Goal: Information Seeking & Learning: Learn about a topic

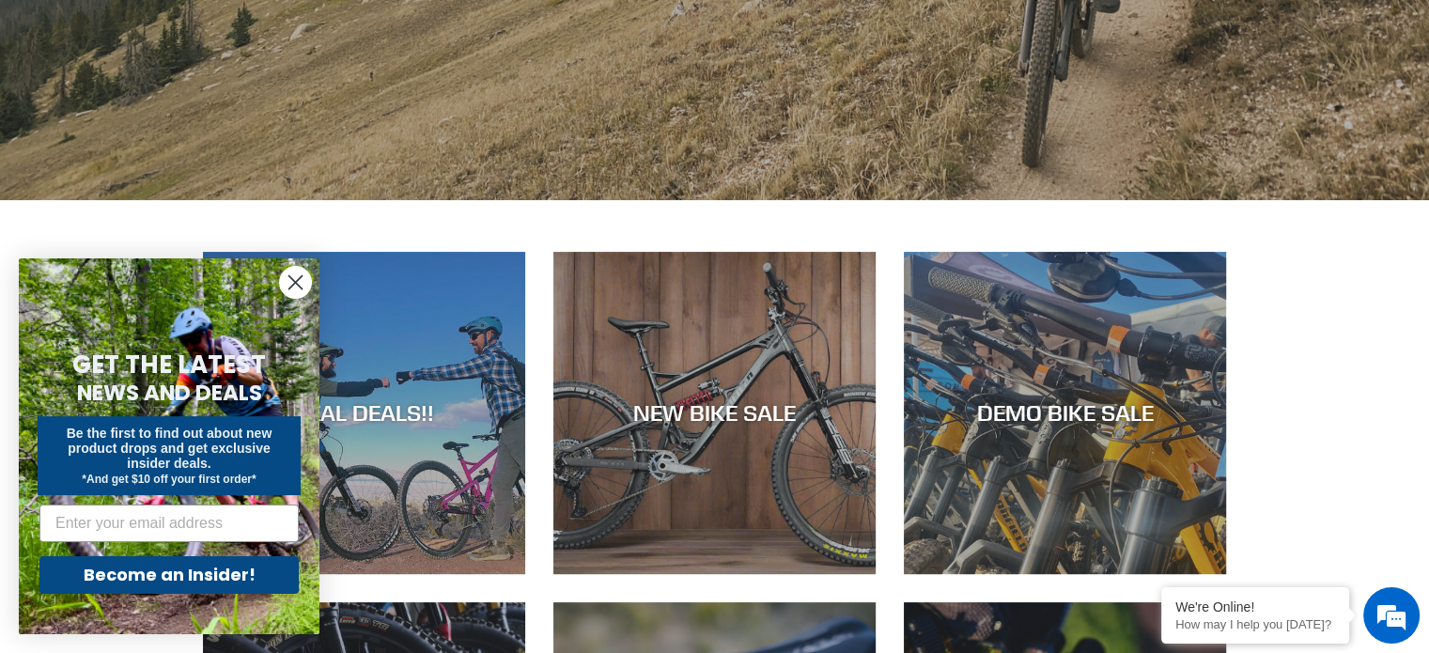
scroll to position [716, 0]
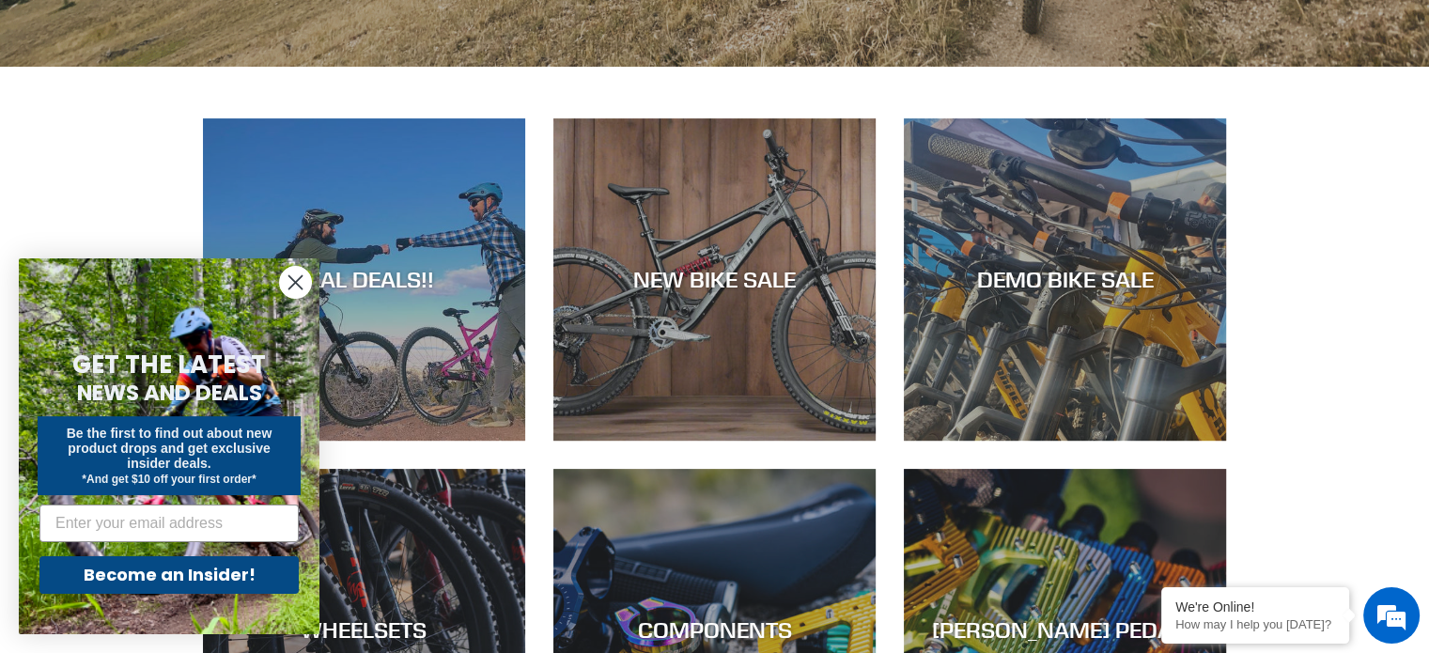
click at [287, 284] on circle "Close dialog" at bounding box center [295, 282] width 31 height 31
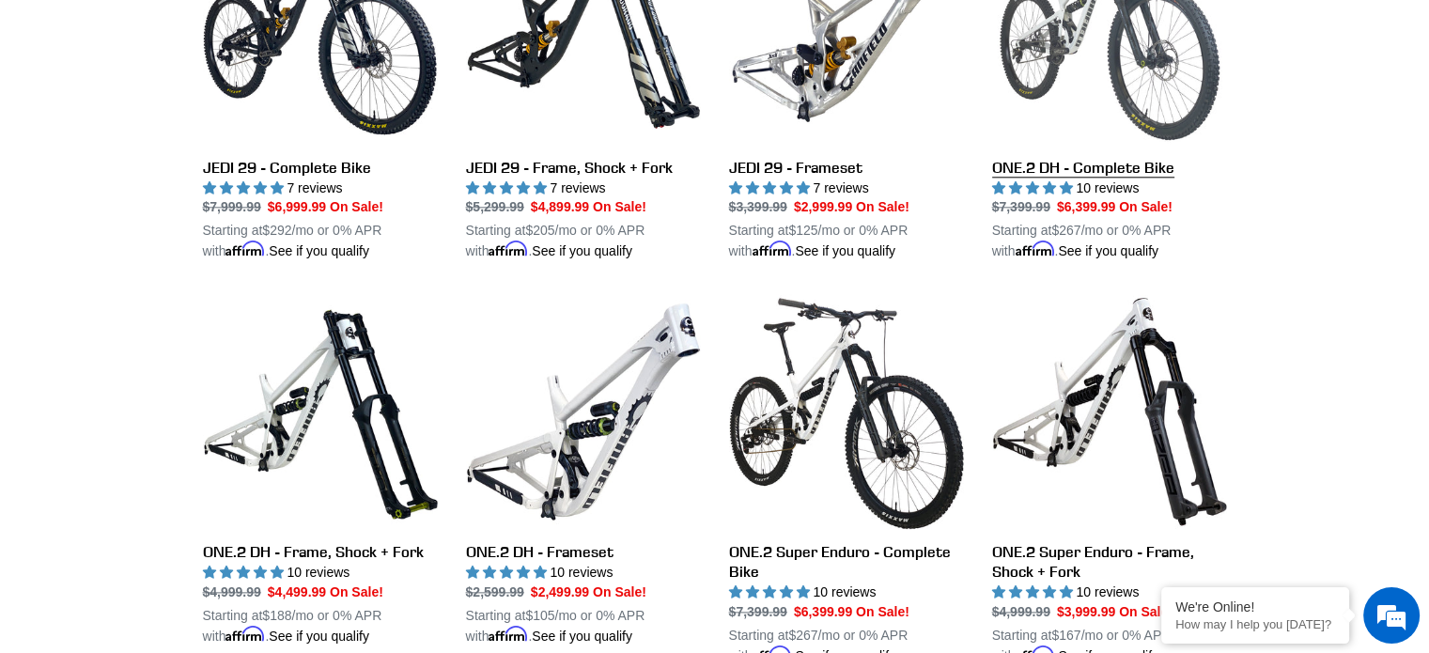
scroll to position [2193, 0]
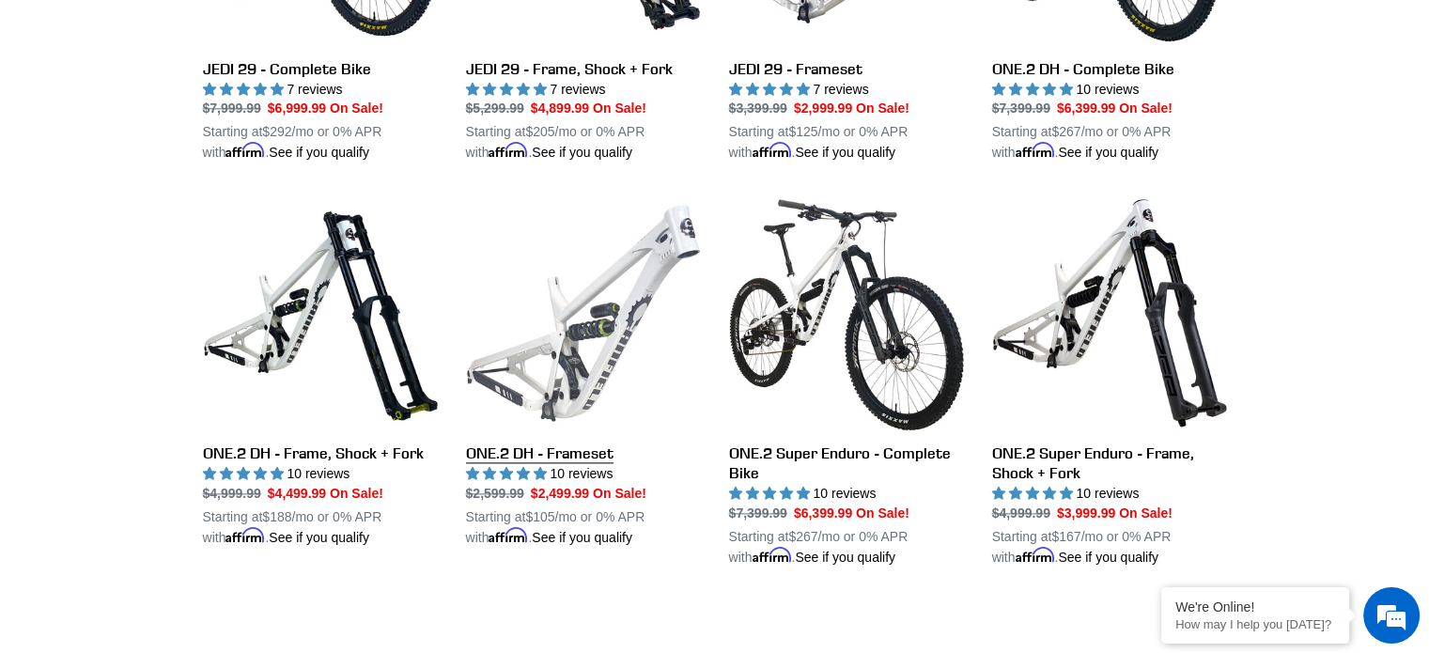
click at [567, 326] on link "ONE.2 DH - Frameset" at bounding box center [583, 371] width 235 height 352
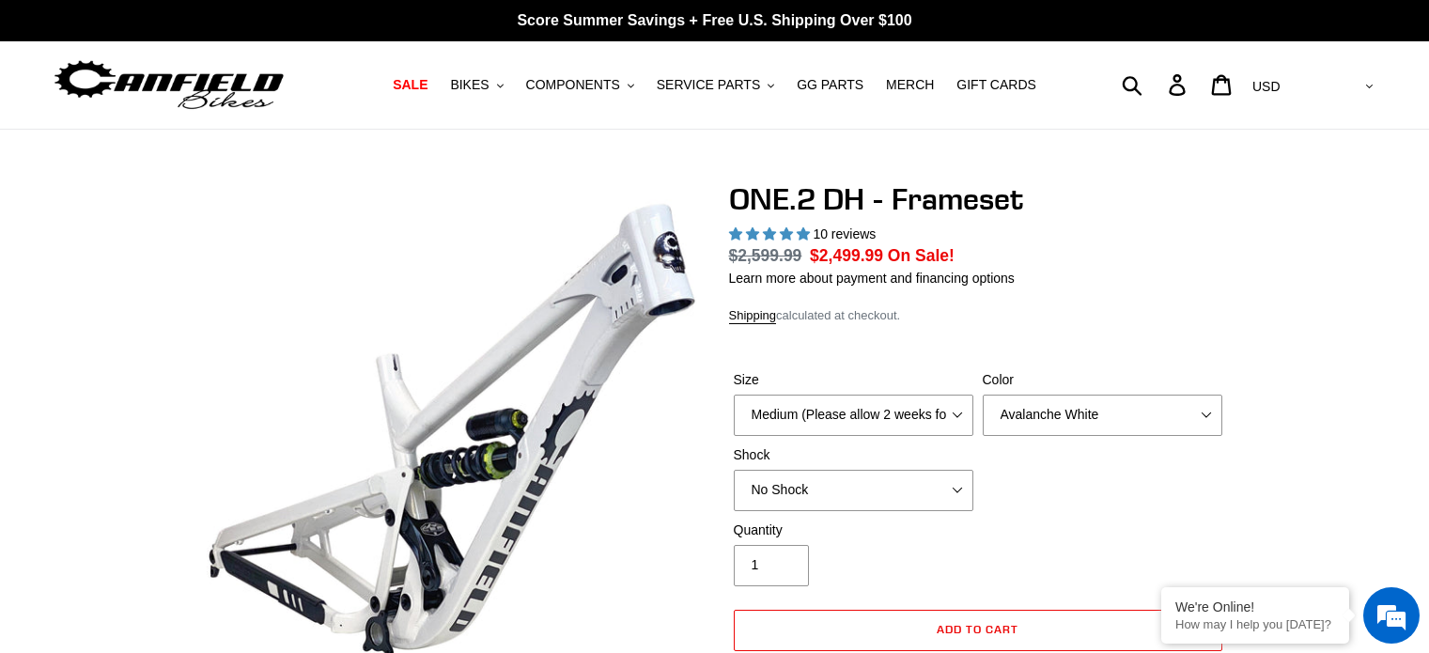
select select "highest-rating"
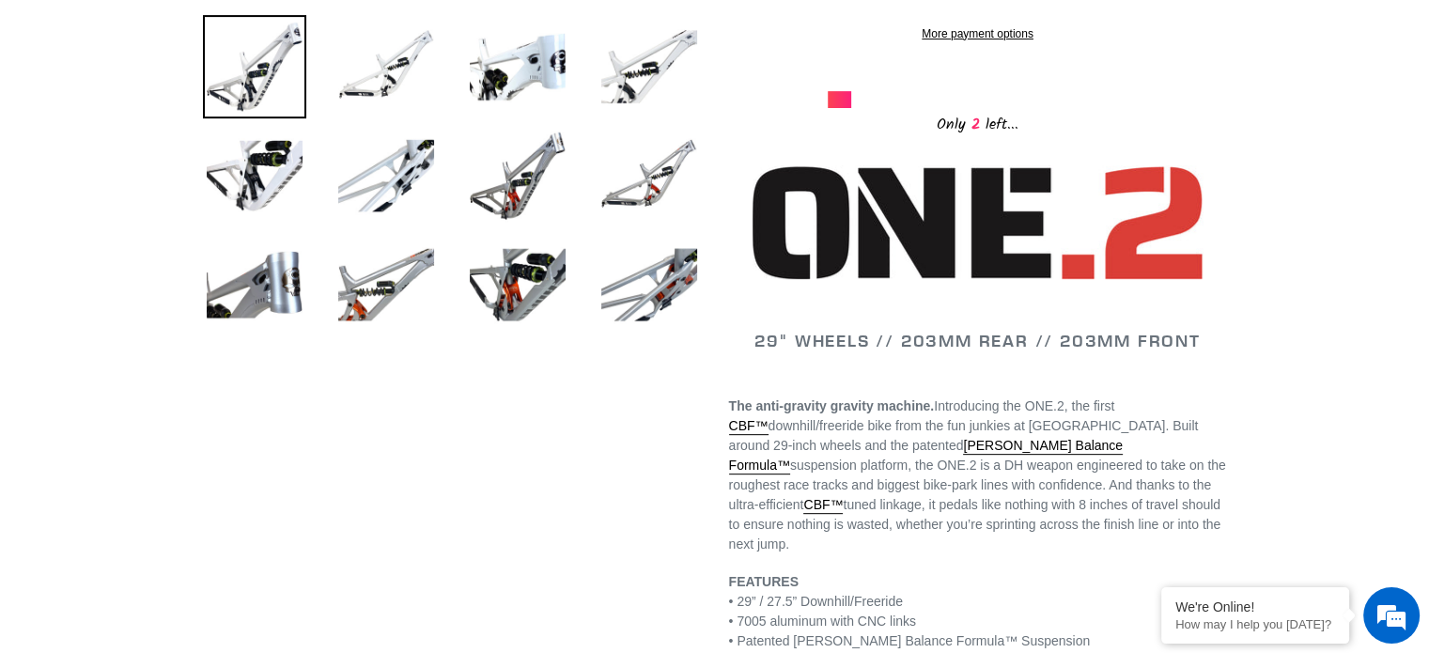
scroll to position [605, 0]
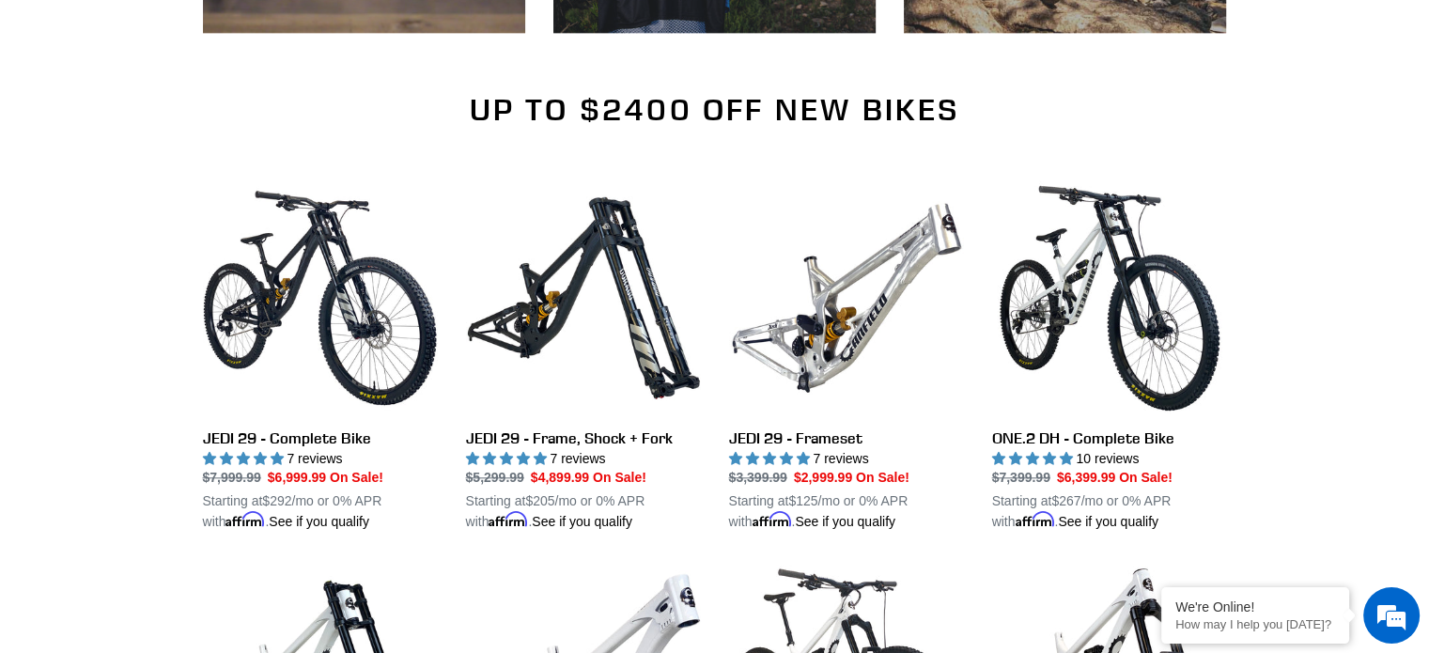
scroll to position [1789, 0]
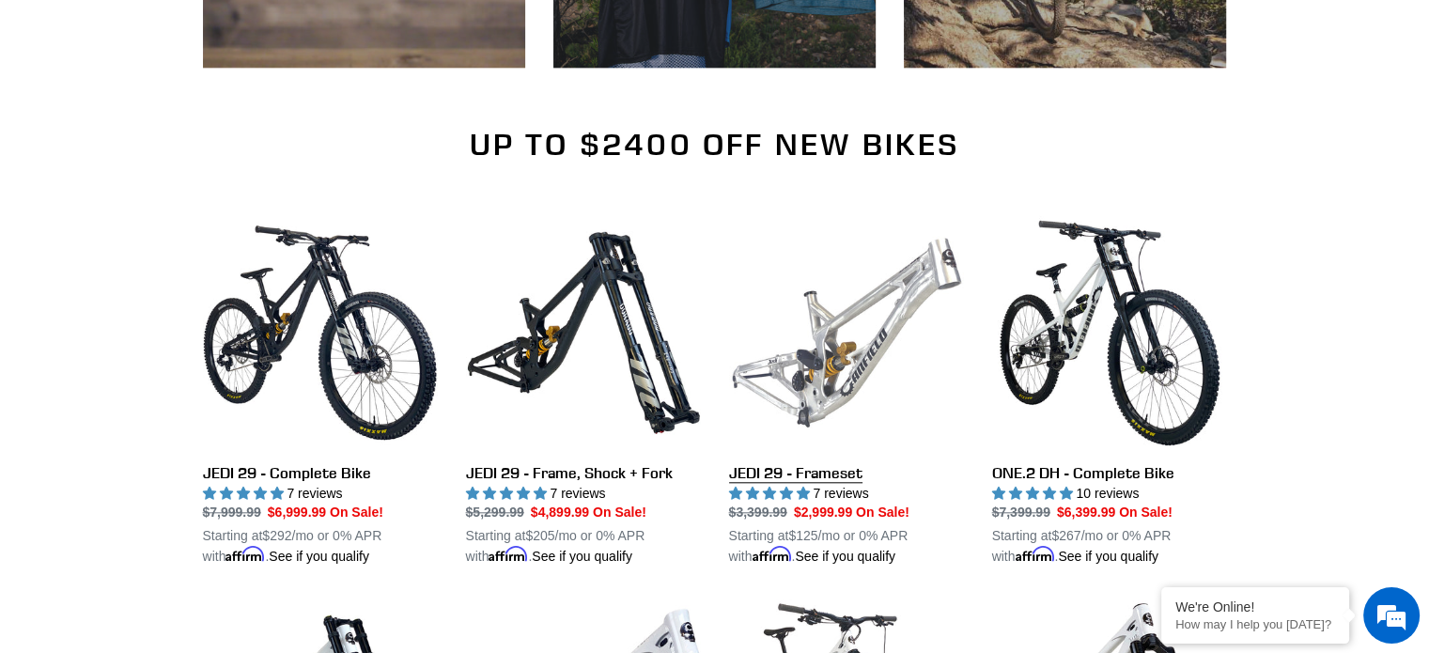
click at [811, 363] on link "JEDI 29 - Frameset" at bounding box center [846, 391] width 235 height 352
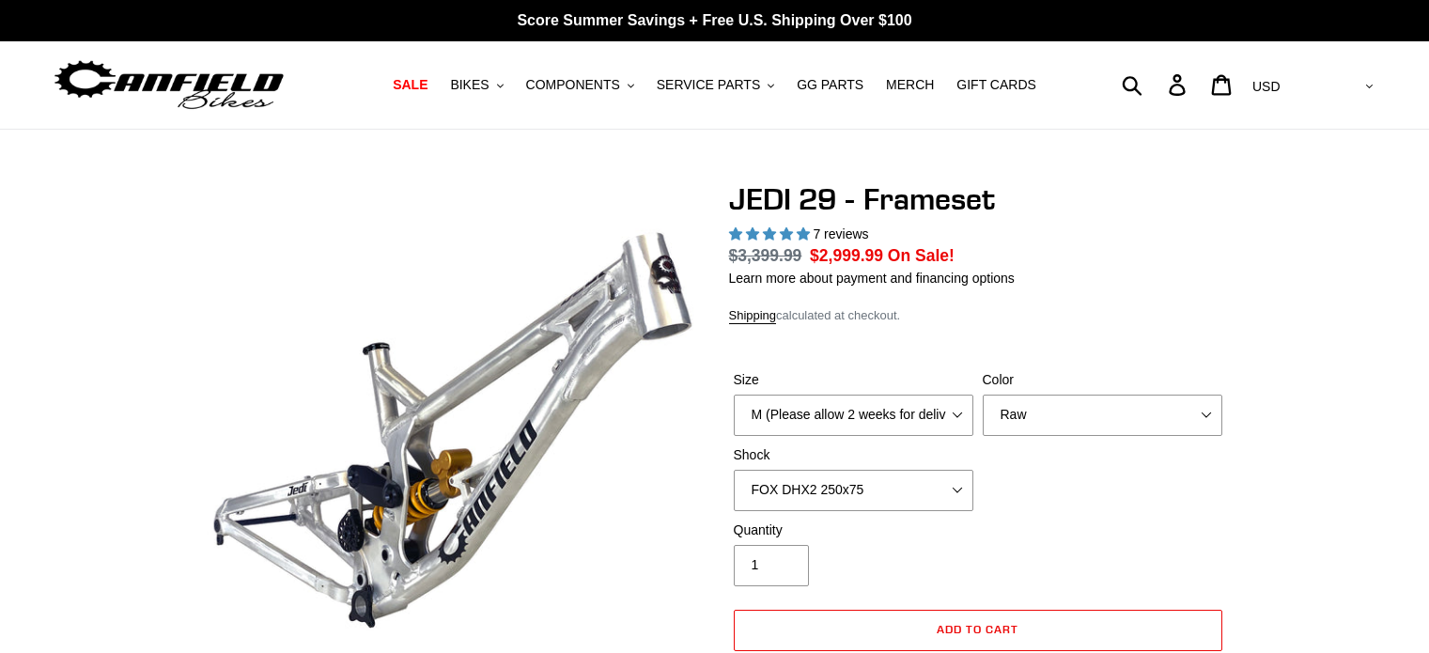
select select "highest-rating"
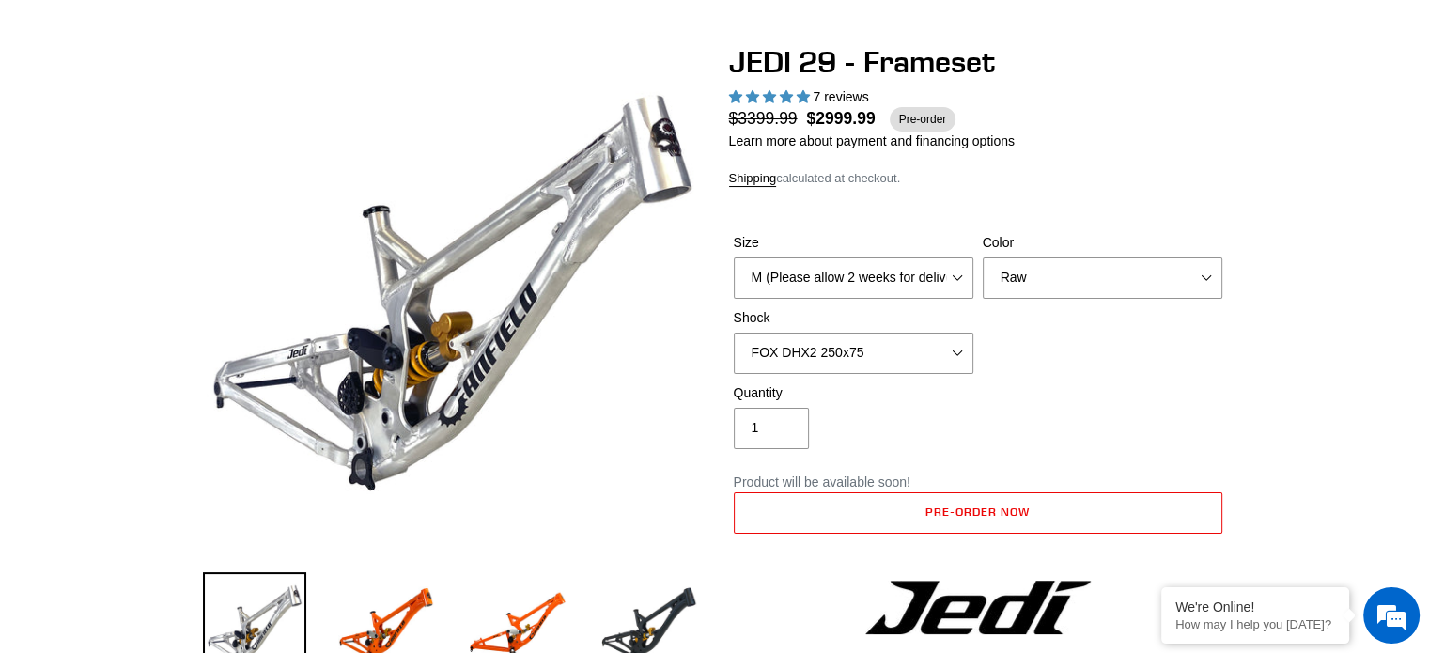
scroll to position [138, 0]
click at [953, 347] on select "No Shock FOX DHX2 250x75 RockShox Vivid Ultimate DH 250x75 EXT e-Storia LOX V3" at bounding box center [853, 352] width 239 height 41
click at [734, 332] on select "No Shock FOX DHX2 250x75 RockShox Vivid Ultimate DH 250x75 EXT e-Storia LOX V3" at bounding box center [853, 352] width 239 height 41
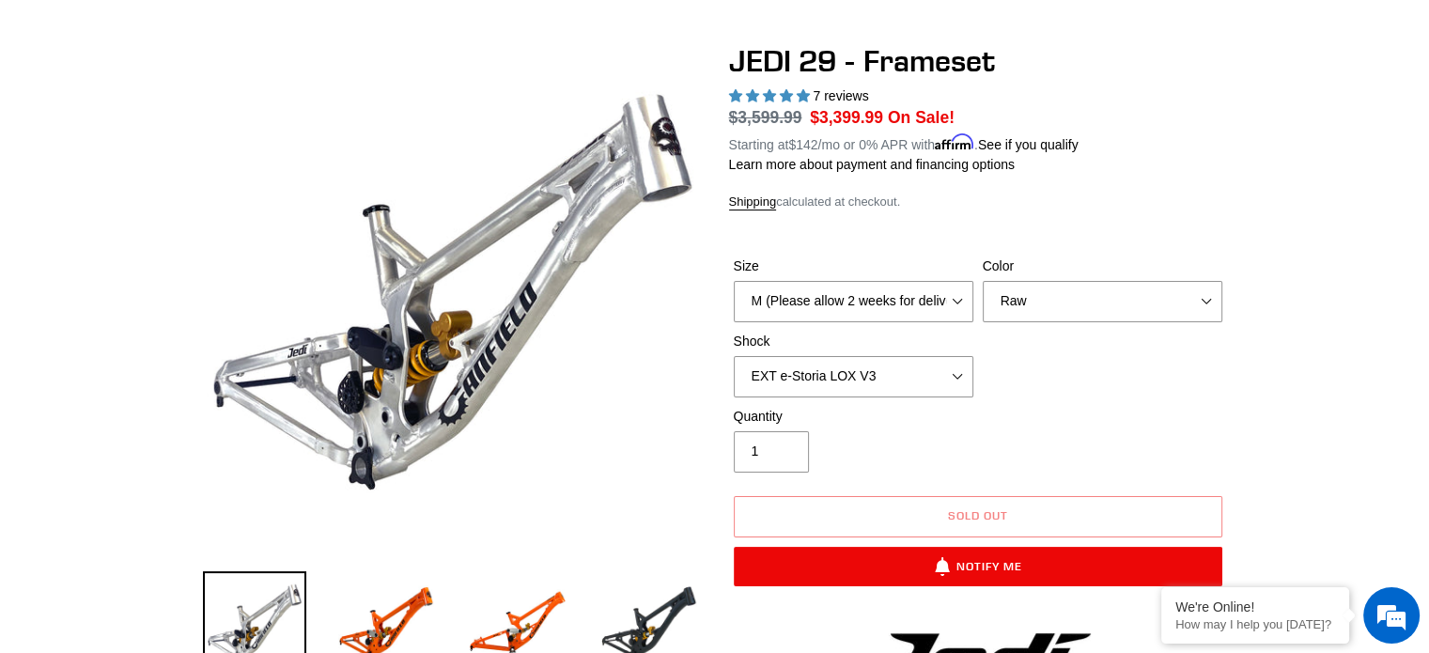
click at [1163, 387] on div "Size M (Please allow 2 weeks for delivery) L (Please allow 2 weeks for delivery…" at bounding box center [978, 331] width 498 height 150
click at [950, 375] on select "No Shock FOX DHX2 250x75 RockShox Vivid Ultimate DH 250x75 EXT e-Storia LOX V3" at bounding box center [853, 376] width 239 height 41
select select "No Shock"
click at [734, 356] on select "No Shock FOX DHX2 250x75 RockShox Vivid Ultimate DH 250x75 EXT e-Storia LOX V3" at bounding box center [853, 376] width 239 height 41
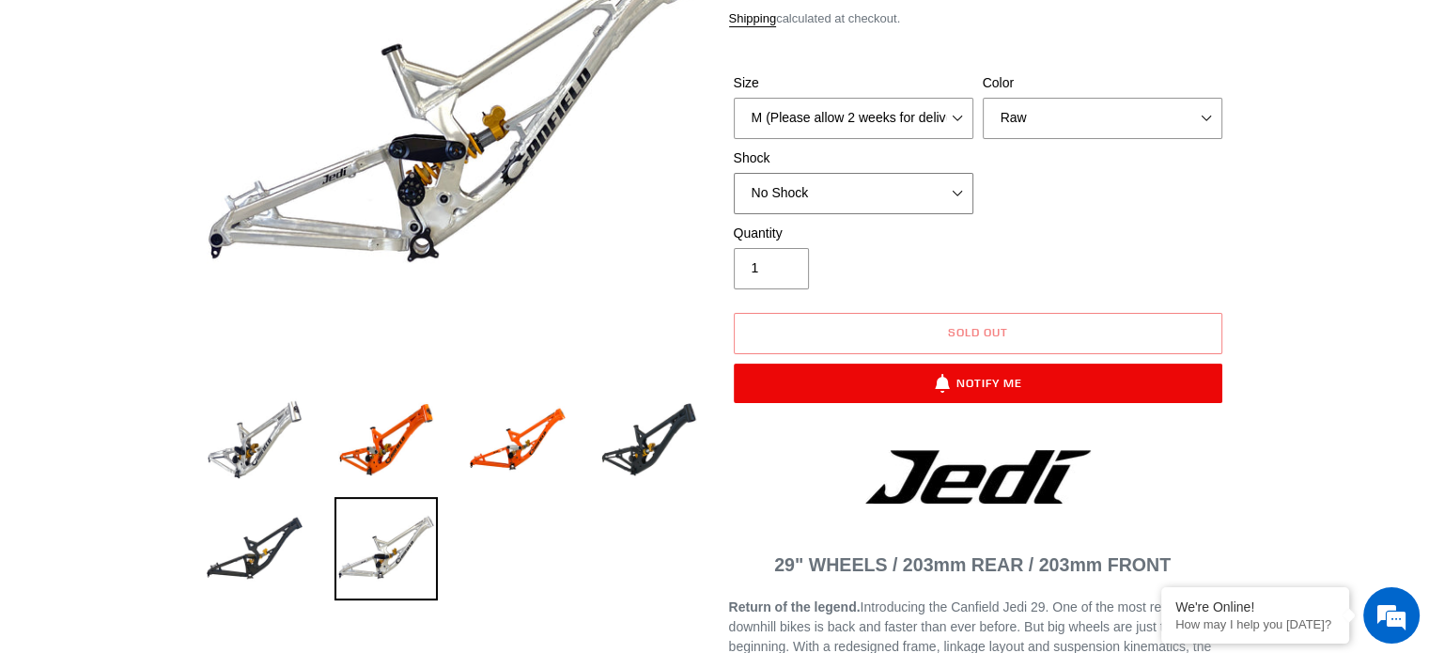
scroll to position [323, 0]
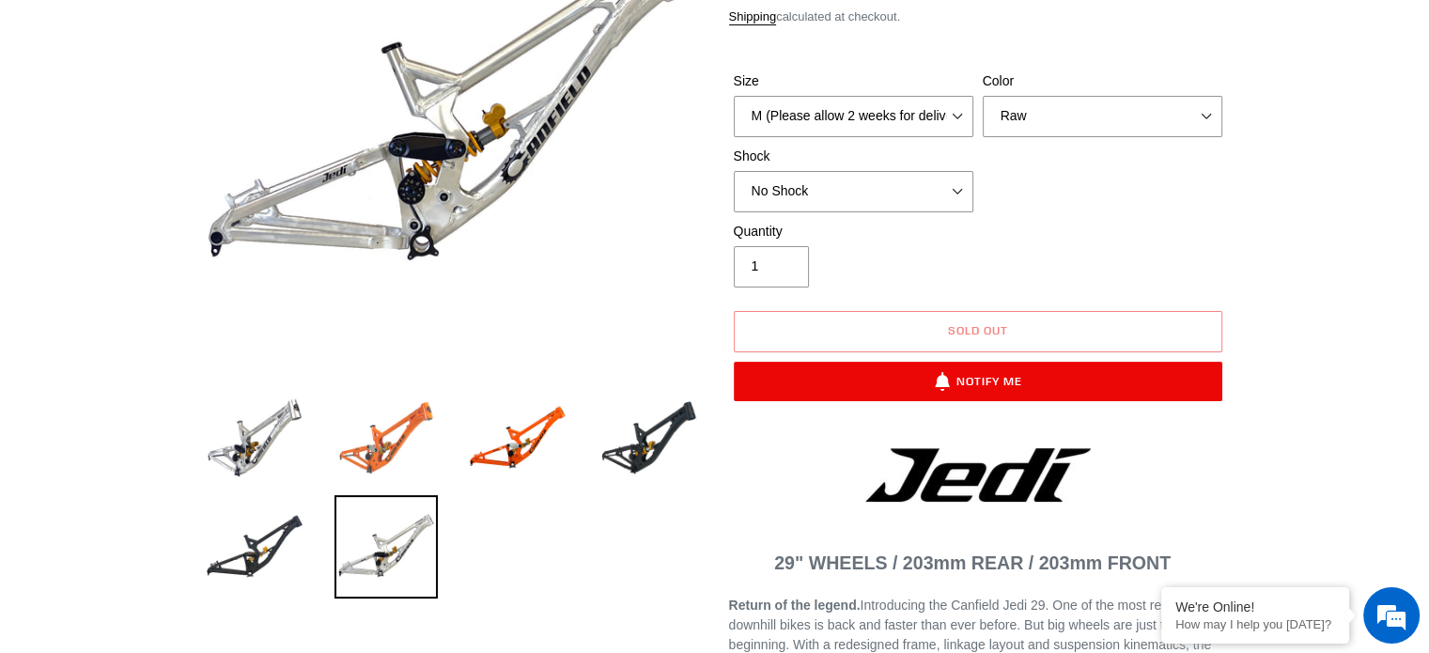
click at [376, 442] on img at bounding box center [385, 437] width 103 height 103
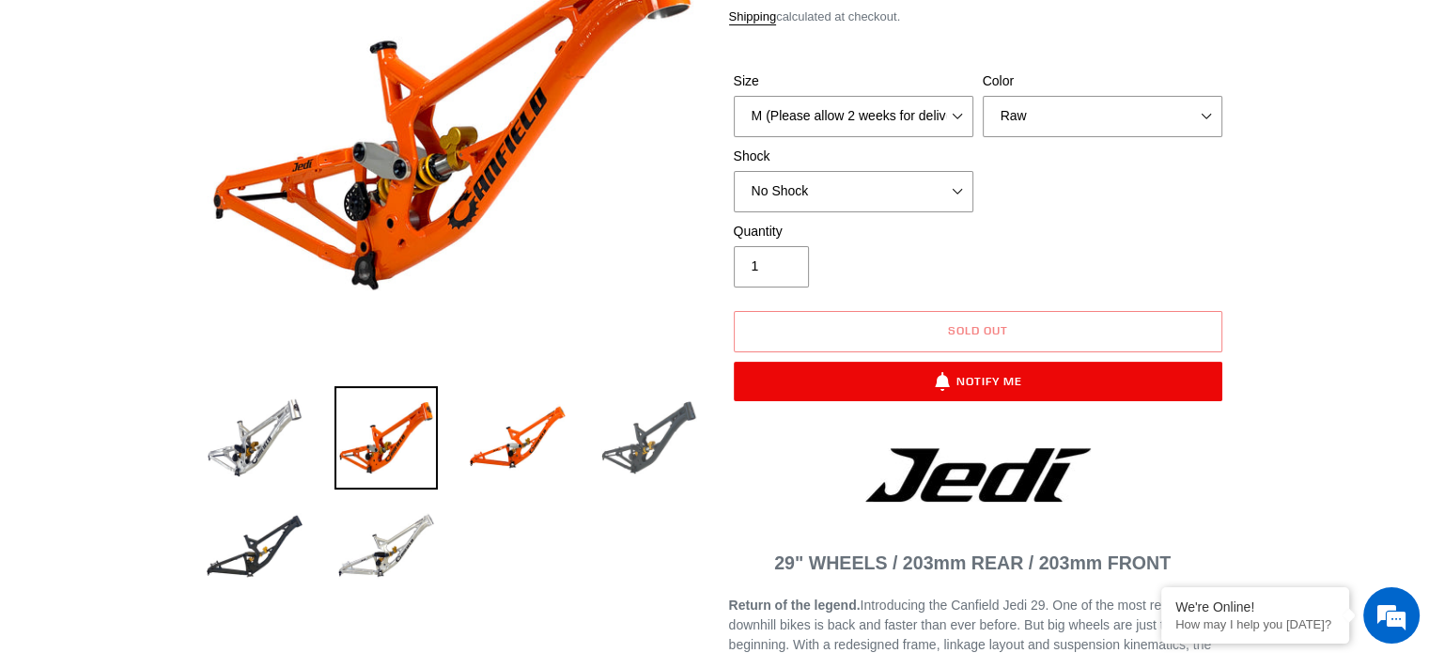
click at [637, 433] on img at bounding box center [648, 437] width 103 height 103
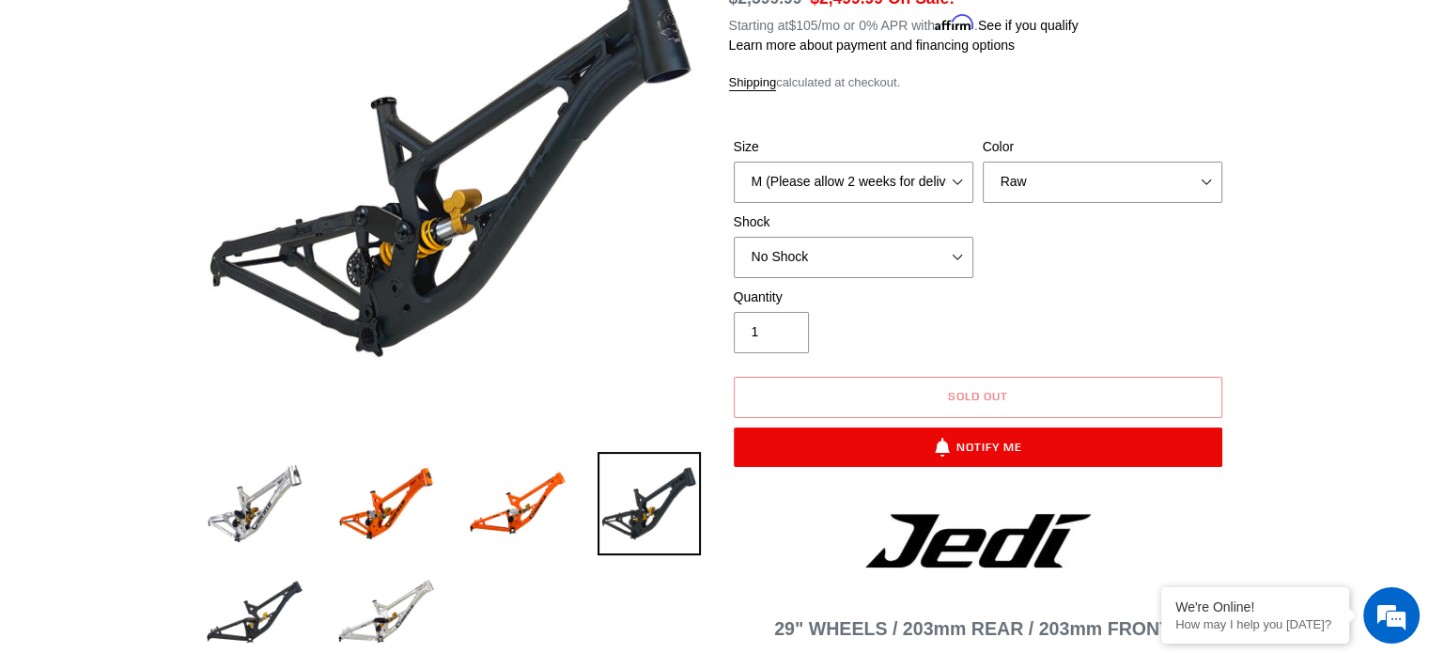
scroll to position [254, 0]
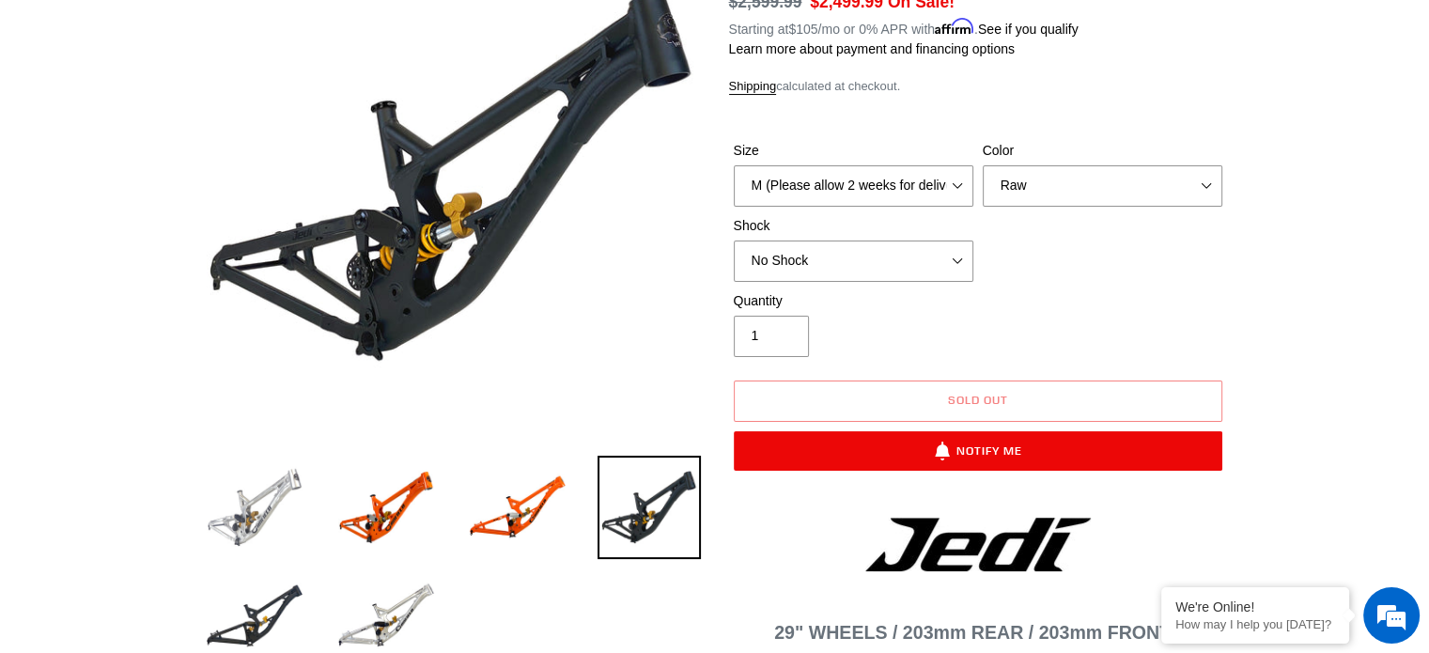
click at [247, 482] on img at bounding box center [254, 507] width 103 height 103
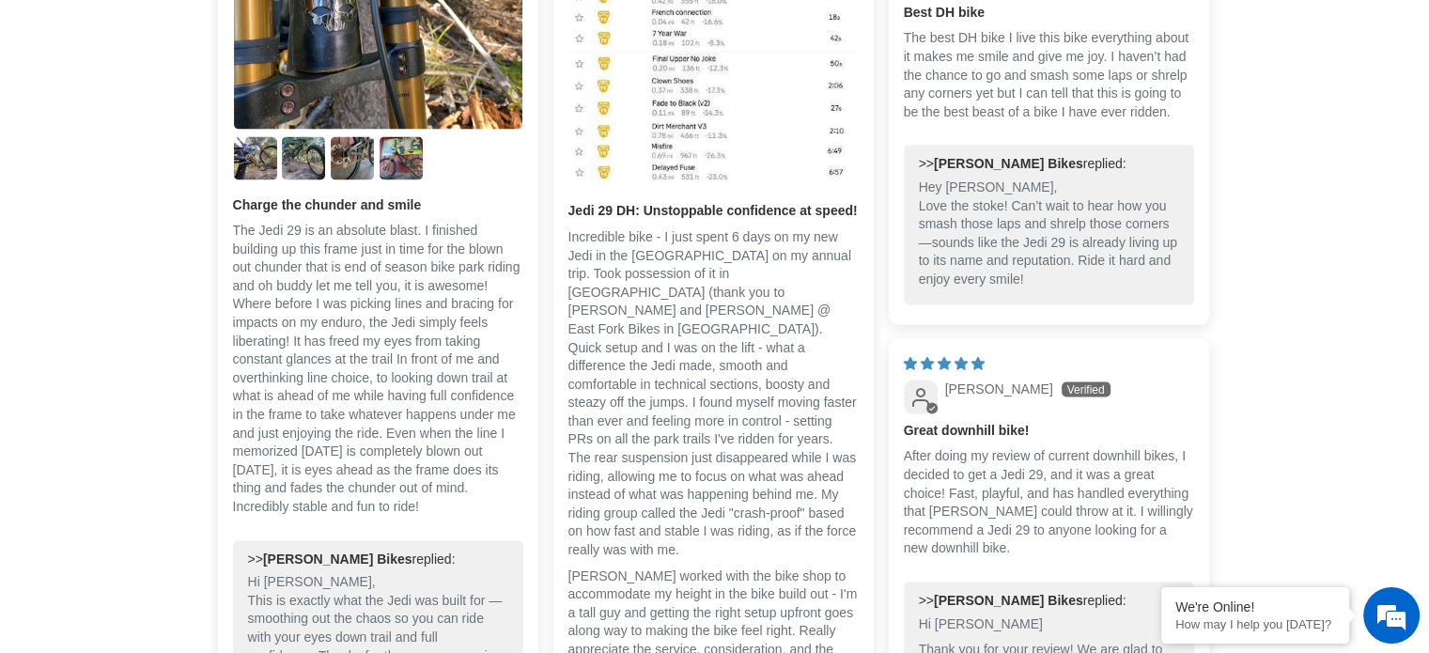
scroll to position [3467, 0]
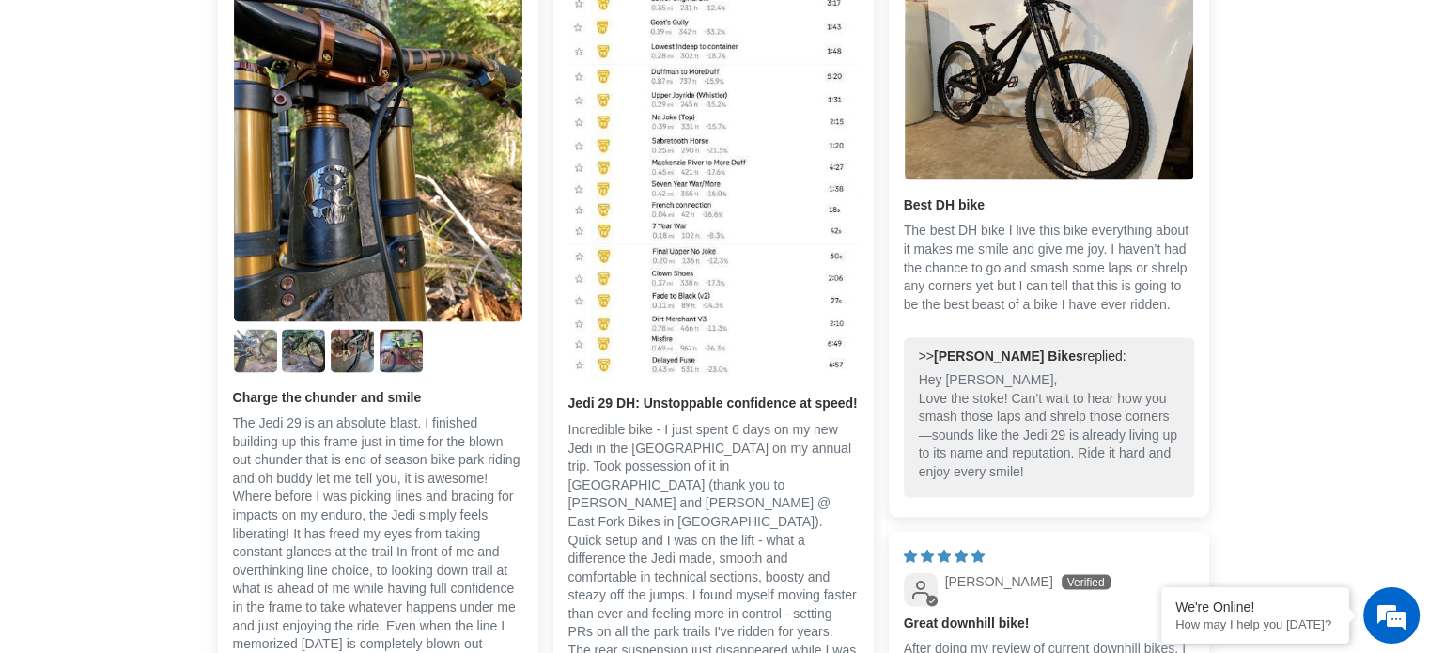
click at [250, 343] on img "Link to user picture 2" at bounding box center [255, 350] width 43 height 43
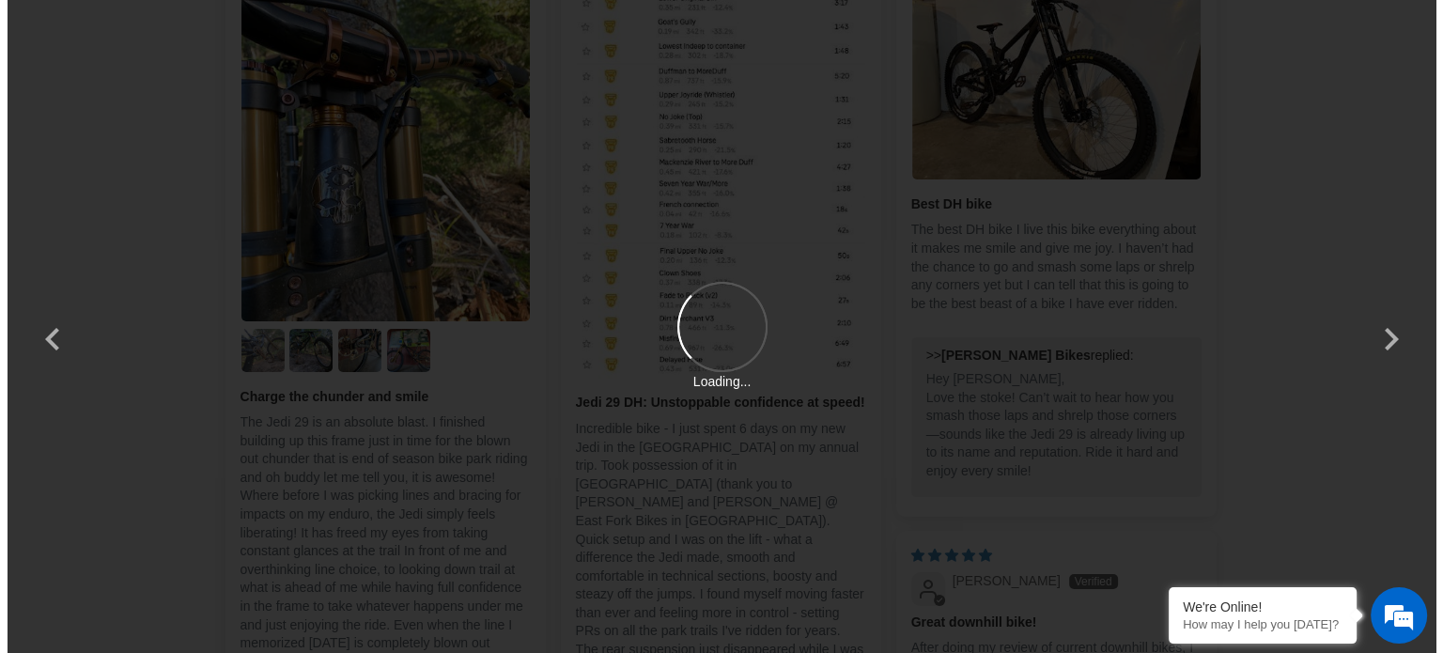
scroll to position [0, 0]
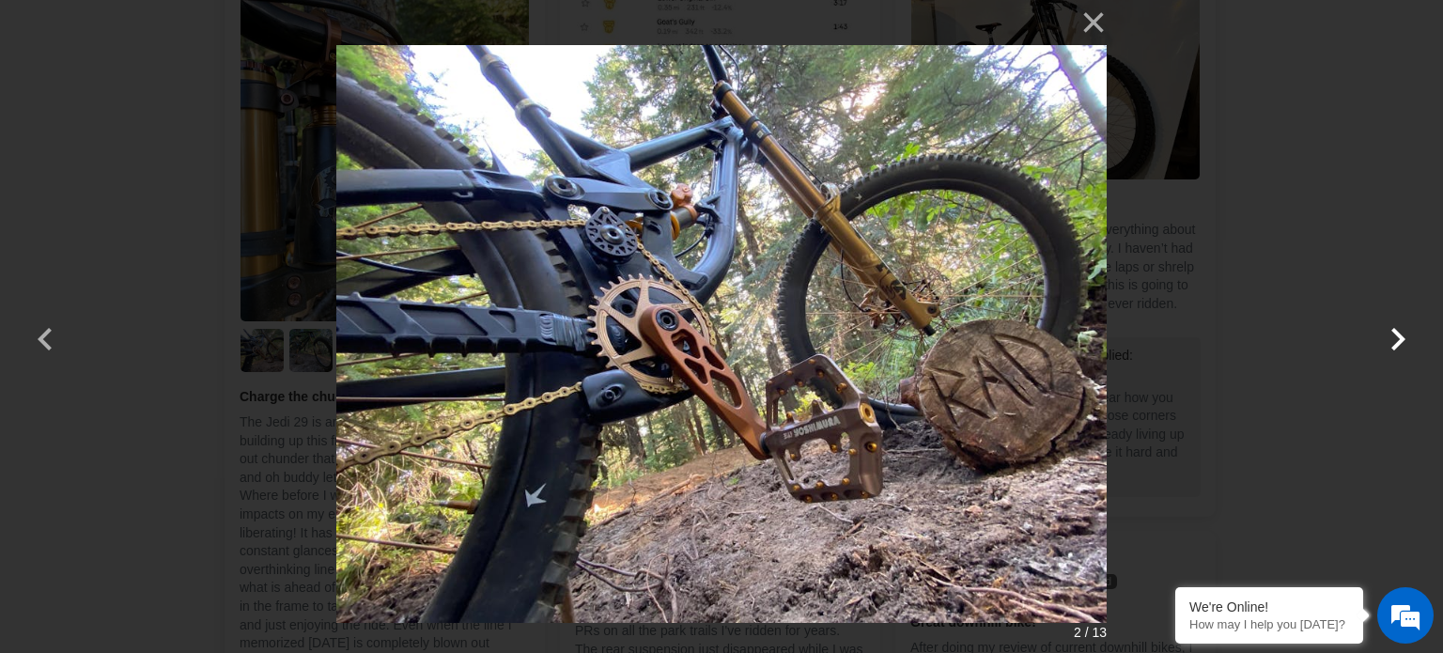
click at [1398, 330] on button "button" at bounding box center [1397, 326] width 45 height 45
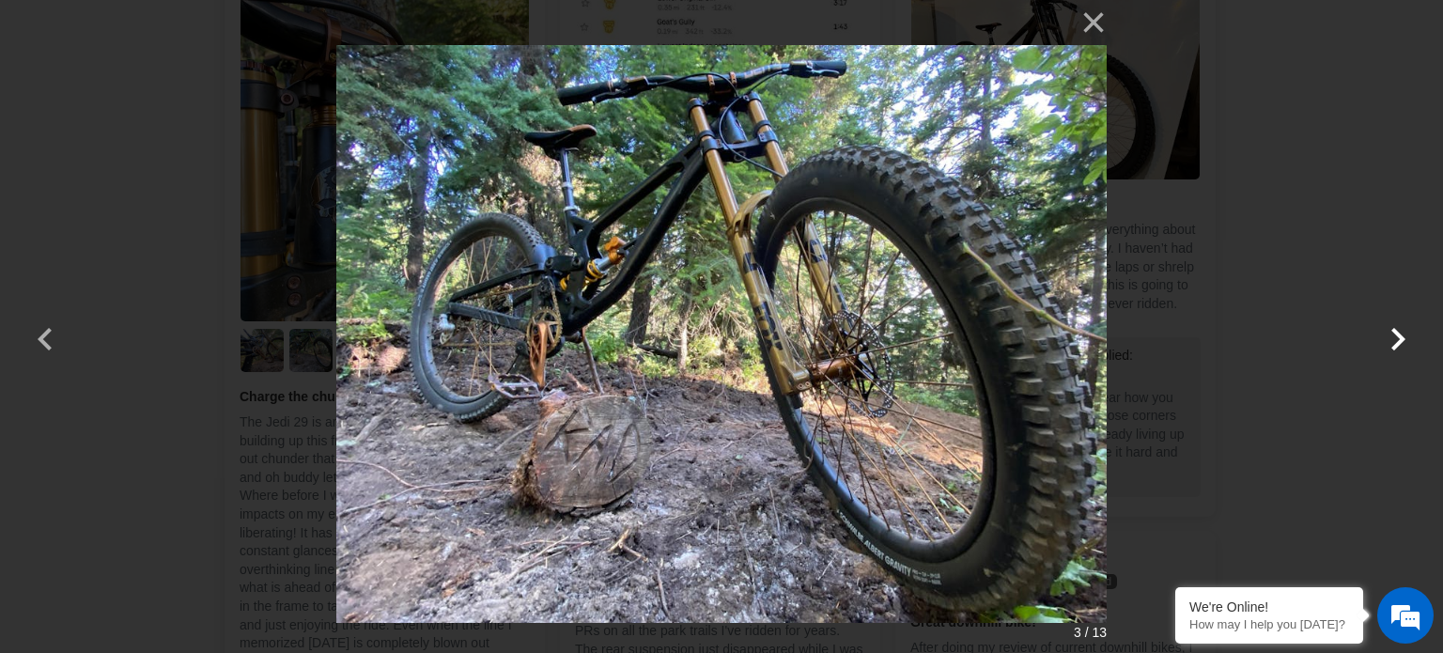
click at [1398, 330] on button "button" at bounding box center [1397, 326] width 45 height 45
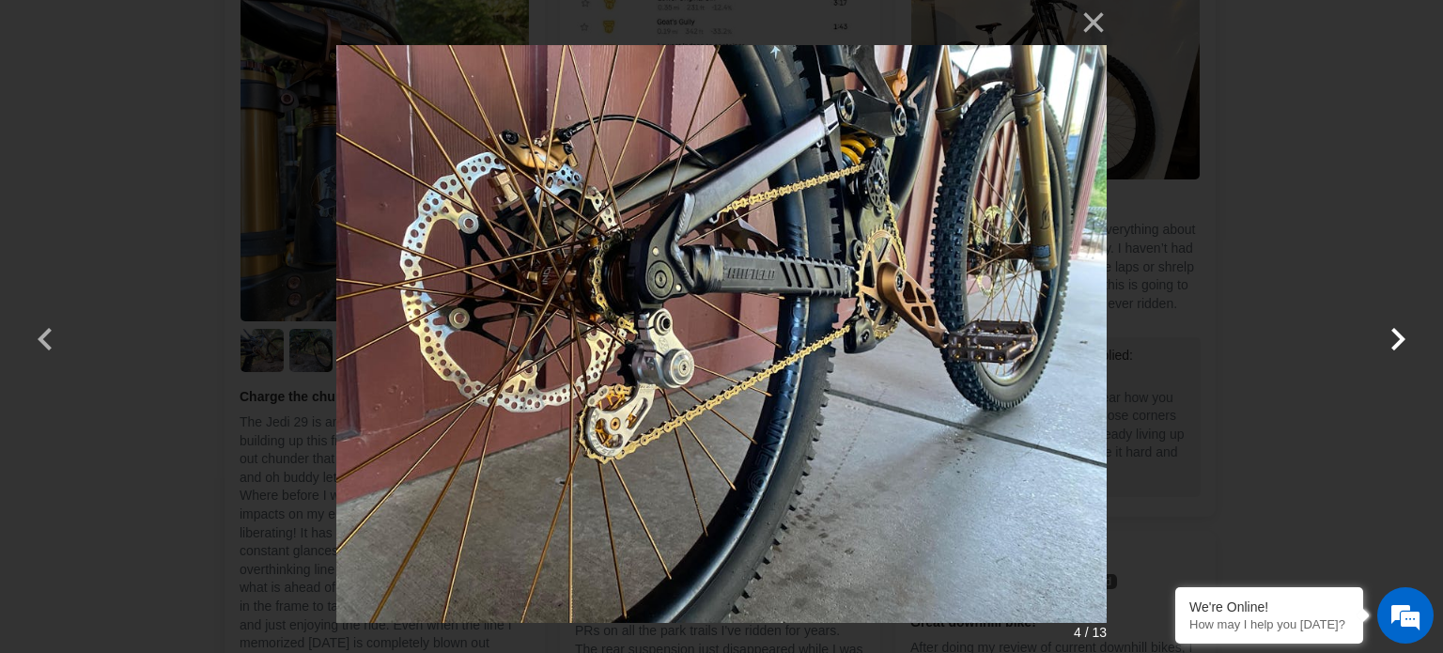
click at [1398, 330] on button "button" at bounding box center [1397, 326] width 45 height 45
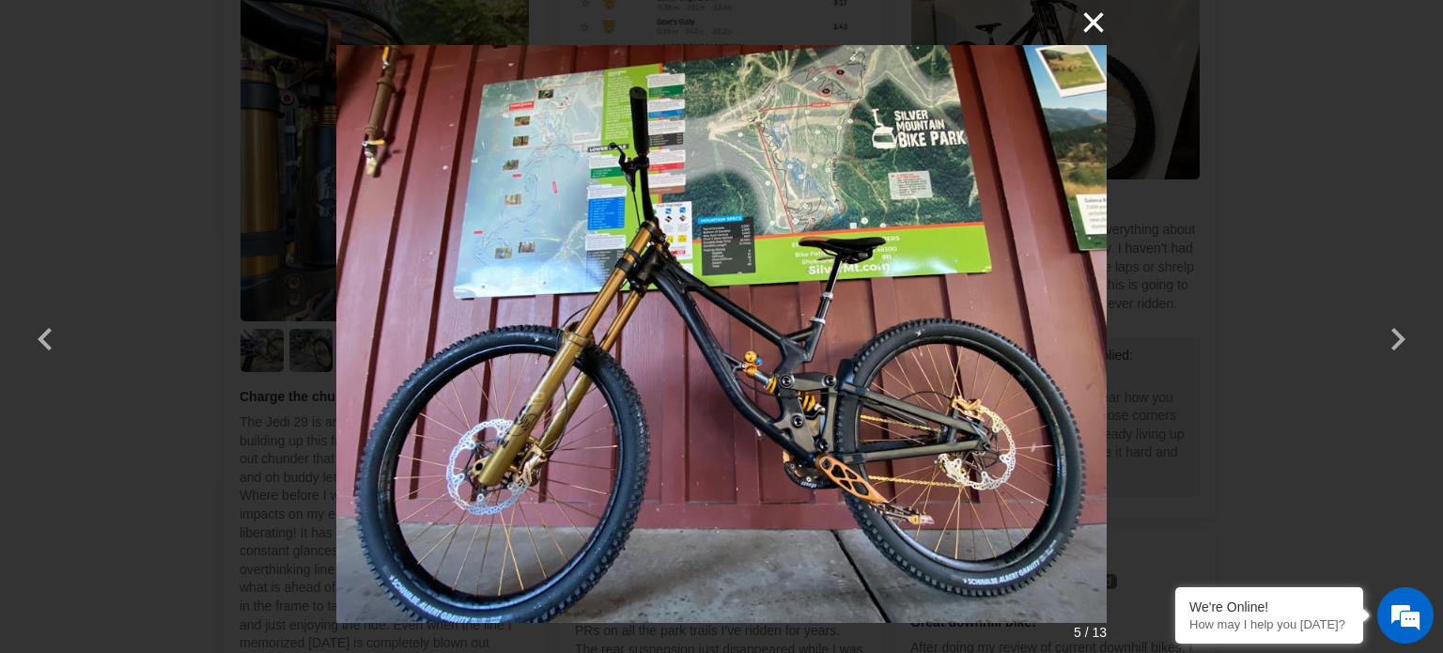
click at [1093, 29] on button "×" at bounding box center [1083, 22] width 45 height 45
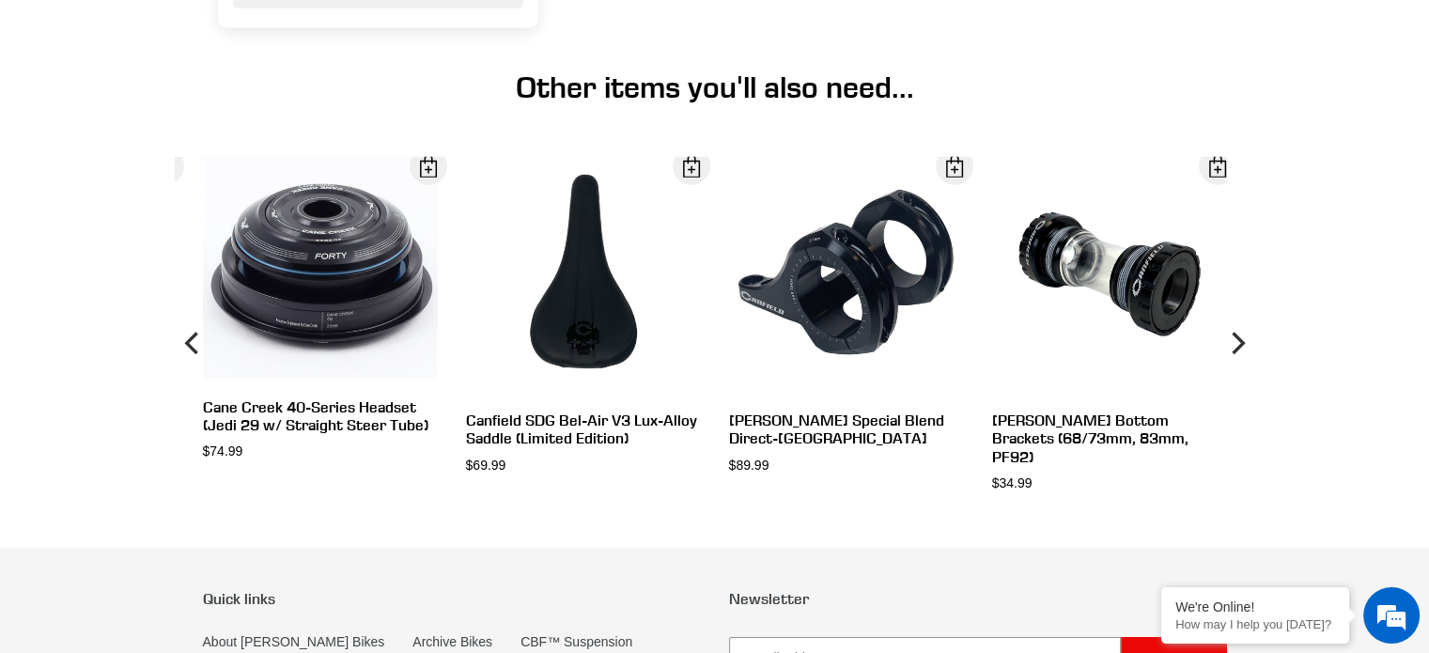
scroll to position [5676, 0]
